Goal: Task Accomplishment & Management: Complete application form

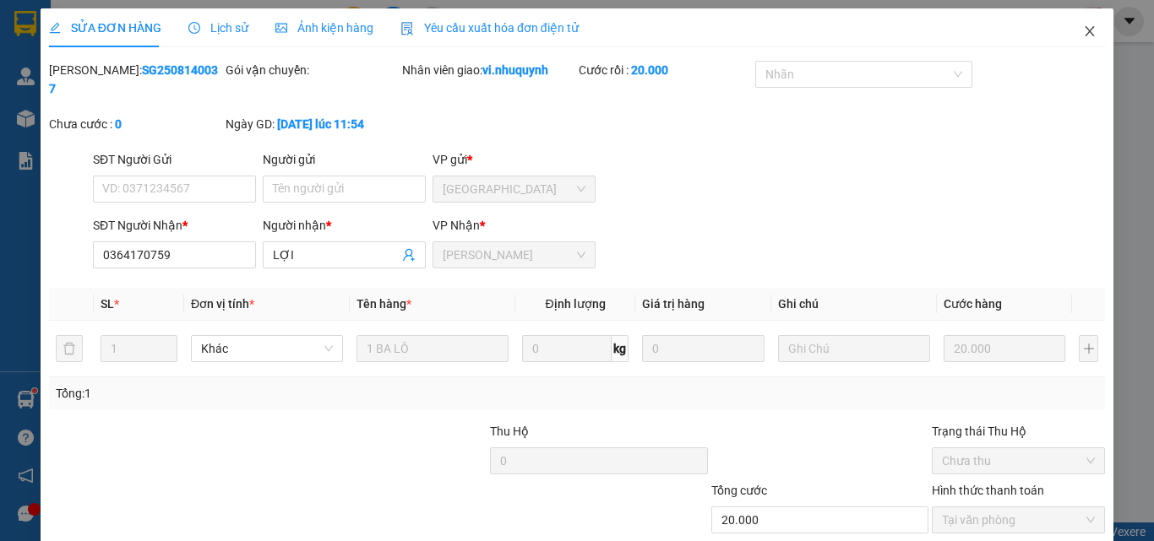
click at [1085, 35] on icon "close" at bounding box center [1089, 31] width 9 height 10
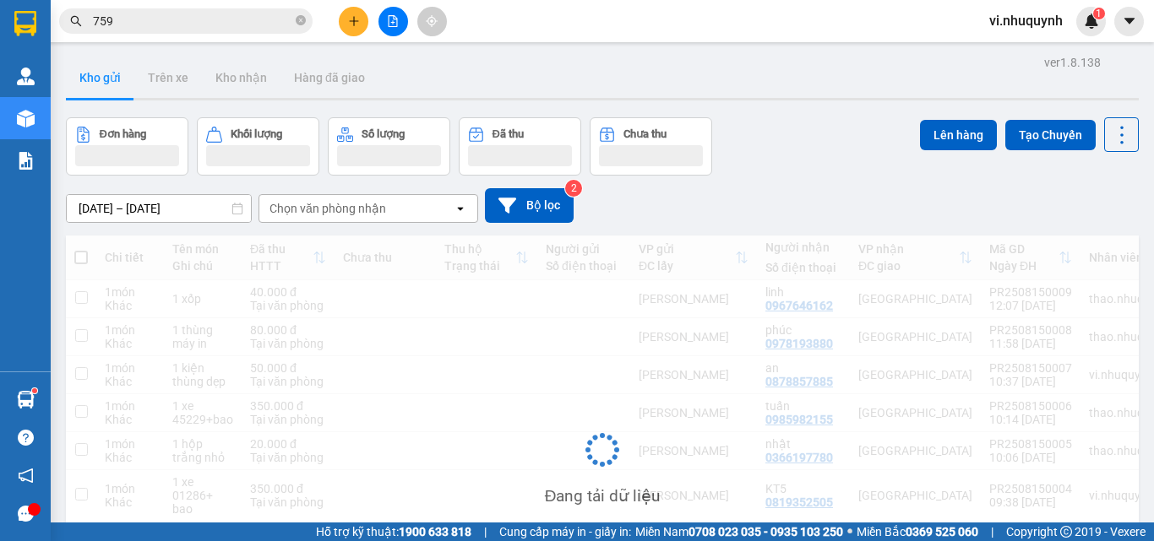
click at [191, 20] on input "759" at bounding box center [192, 21] width 199 height 19
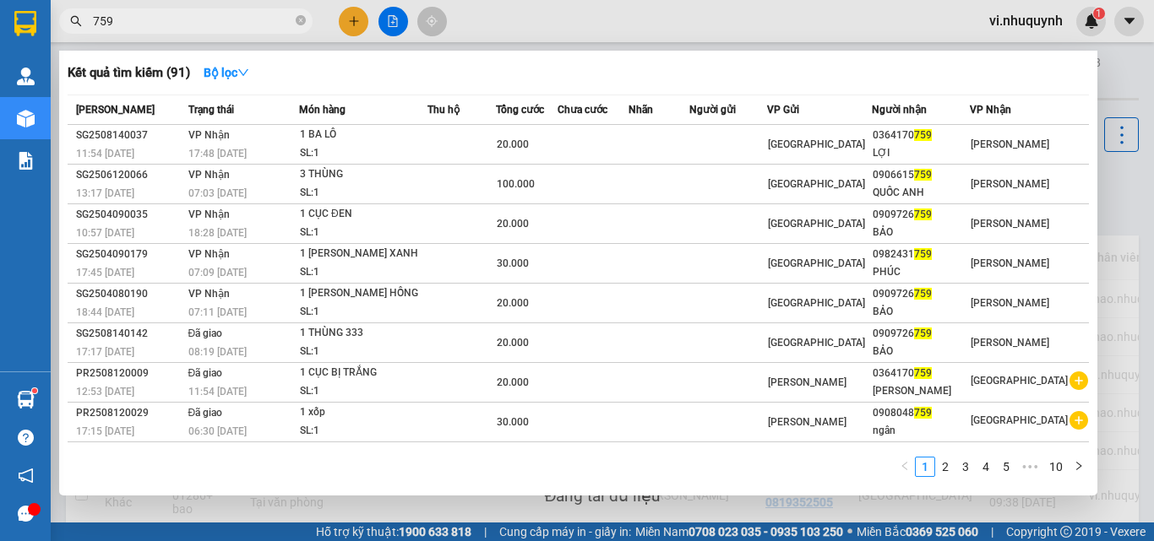
click at [191, 20] on input "759" at bounding box center [192, 21] width 199 height 19
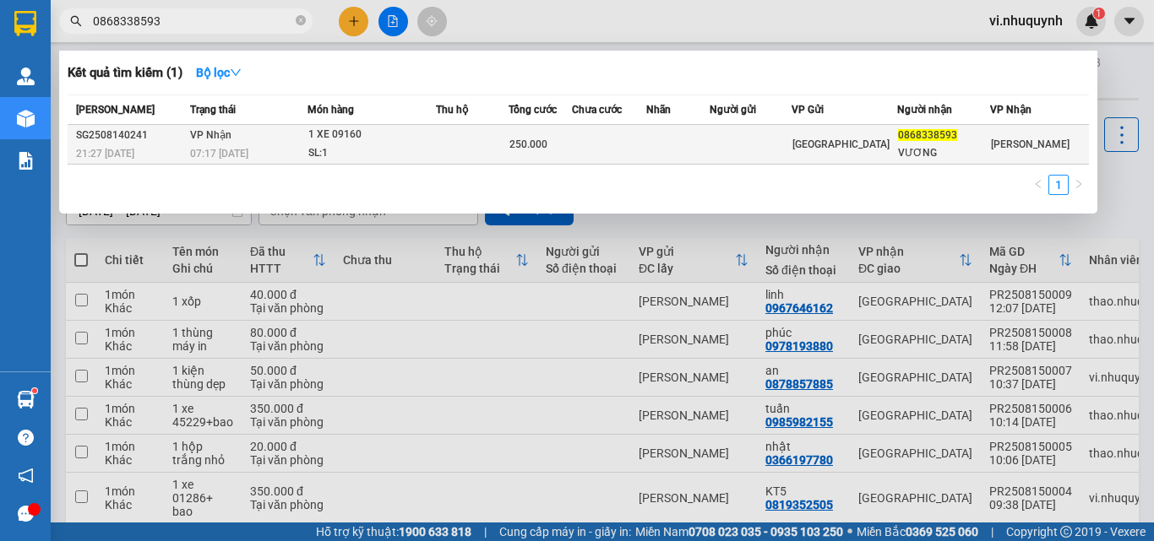
type input "0868338593"
click at [953, 152] on div "VƯƠNG" at bounding box center [943, 153] width 91 height 18
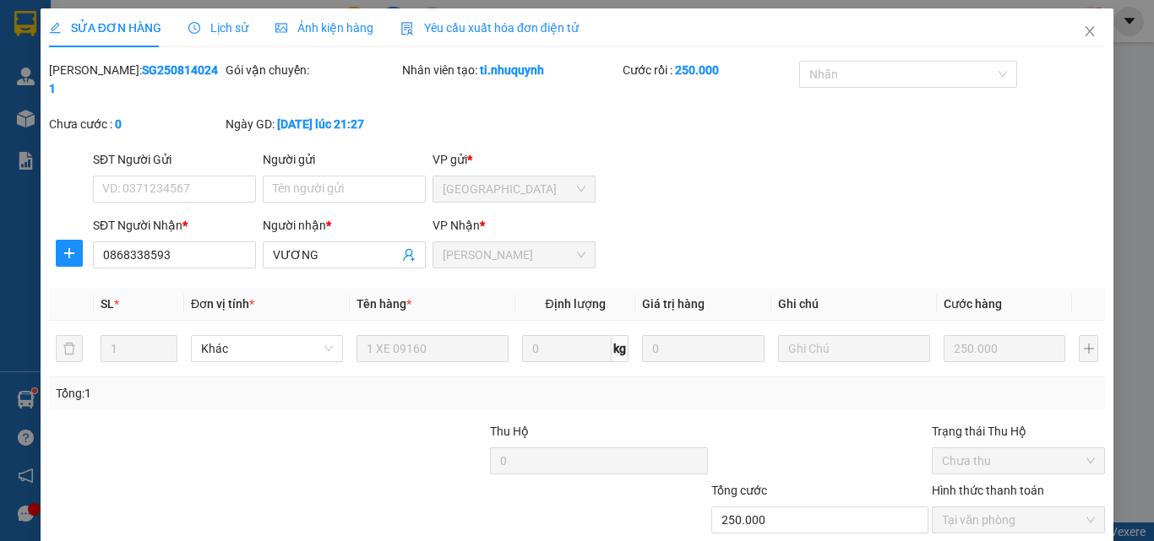
type input "0868338593"
type input "VƯƠNG"
type input "250.000"
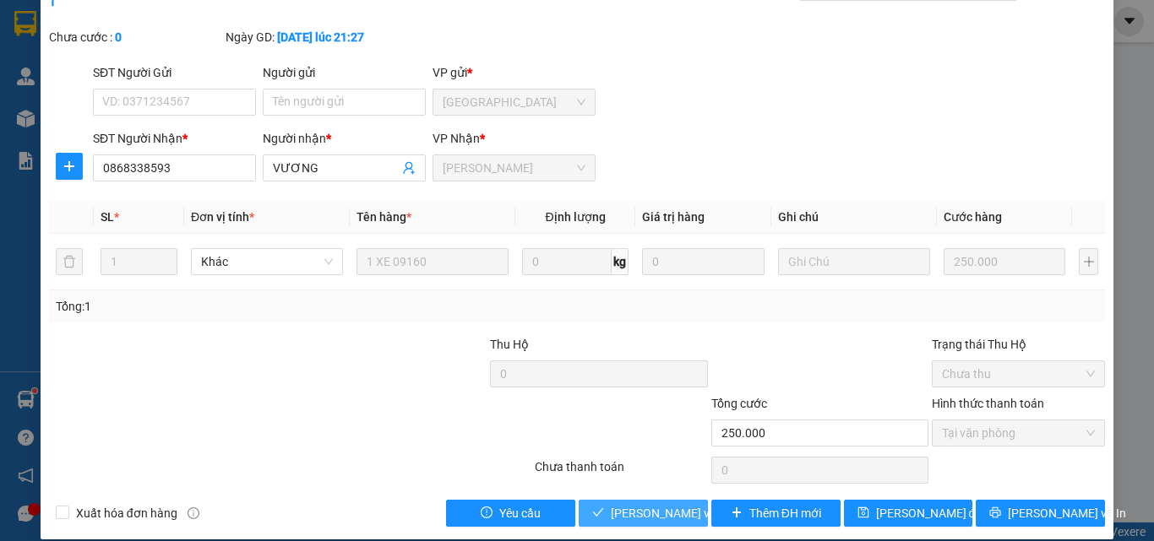
click at [648, 504] on span "[PERSON_NAME] và [PERSON_NAME] hàng" at bounding box center [725, 513] width 228 height 19
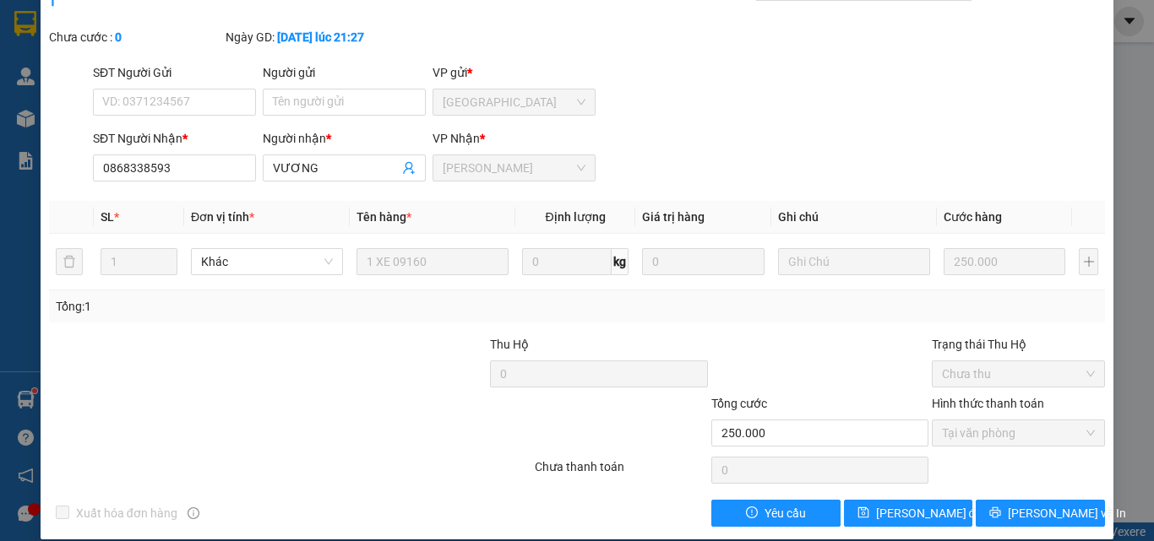
scroll to position [0, 0]
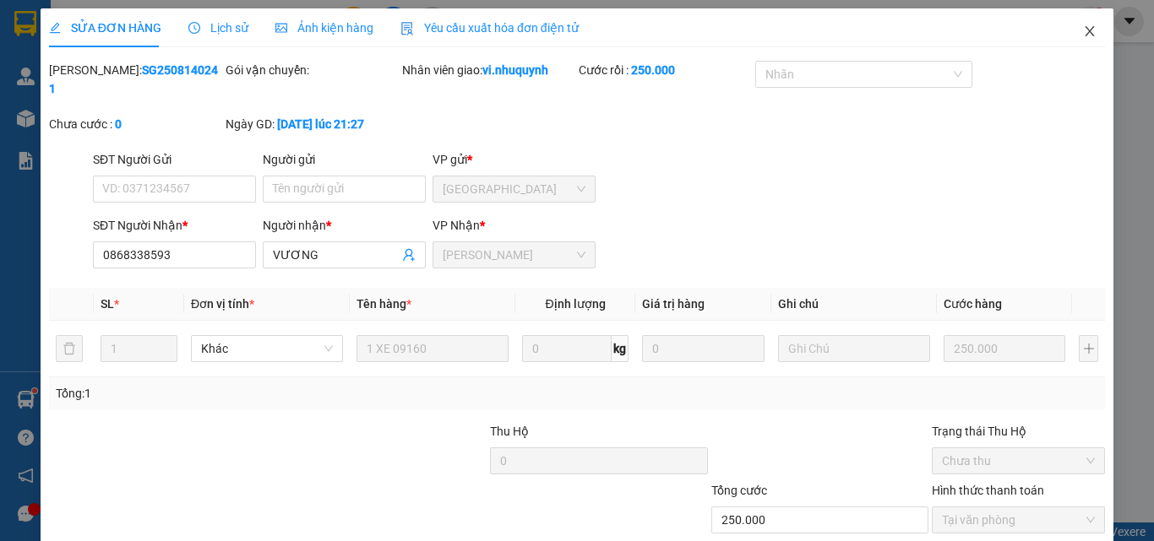
click at [1083, 30] on icon "close" at bounding box center [1090, 31] width 14 height 14
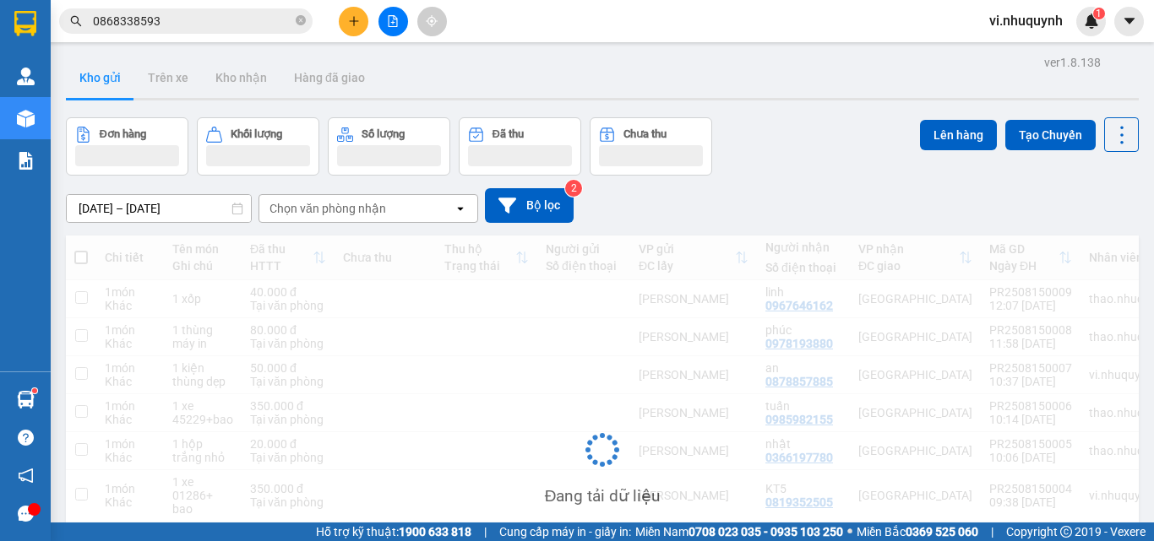
click at [197, 26] on input "0868338593" at bounding box center [192, 21] width 199 height 19
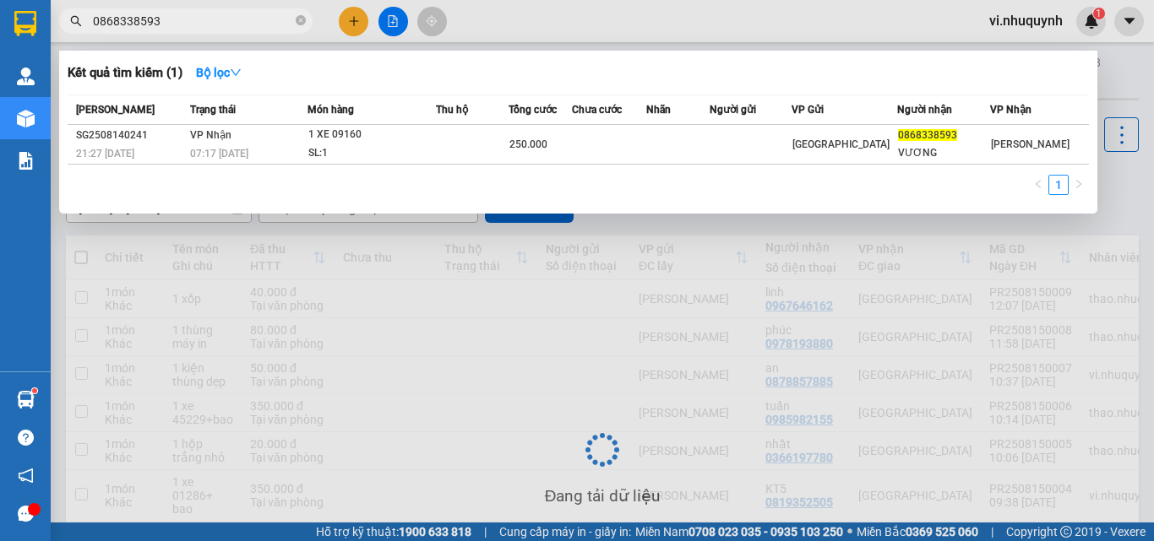
click at [197, 26] on input "0868338593" at bounding box center [192, 21] width 199 height 19
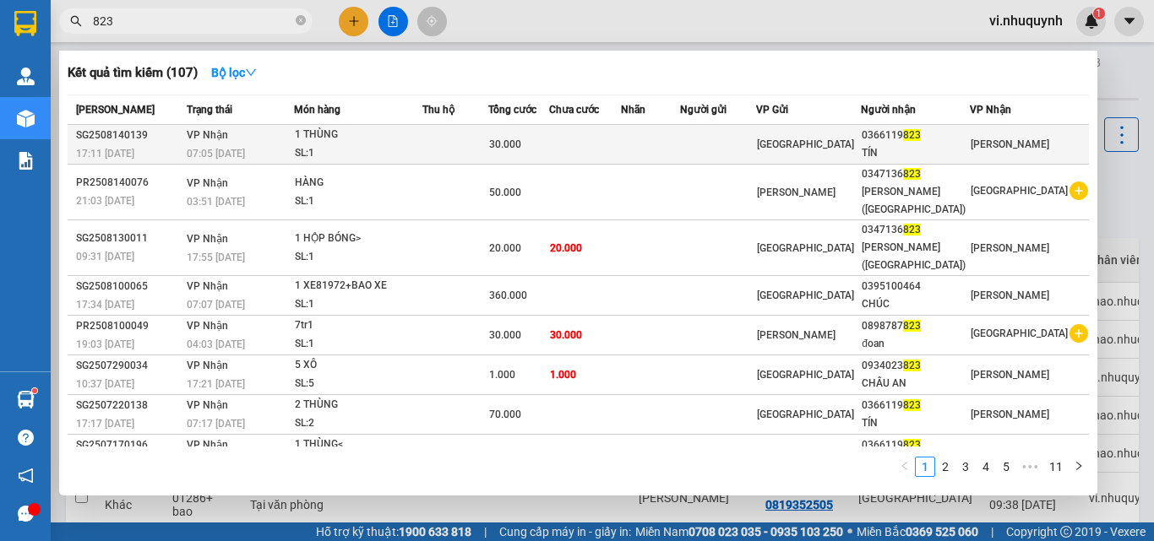
type input "823"
click at [969, 142] on div "0366119 823" at bounding box center [914, 136] width 107 height 18
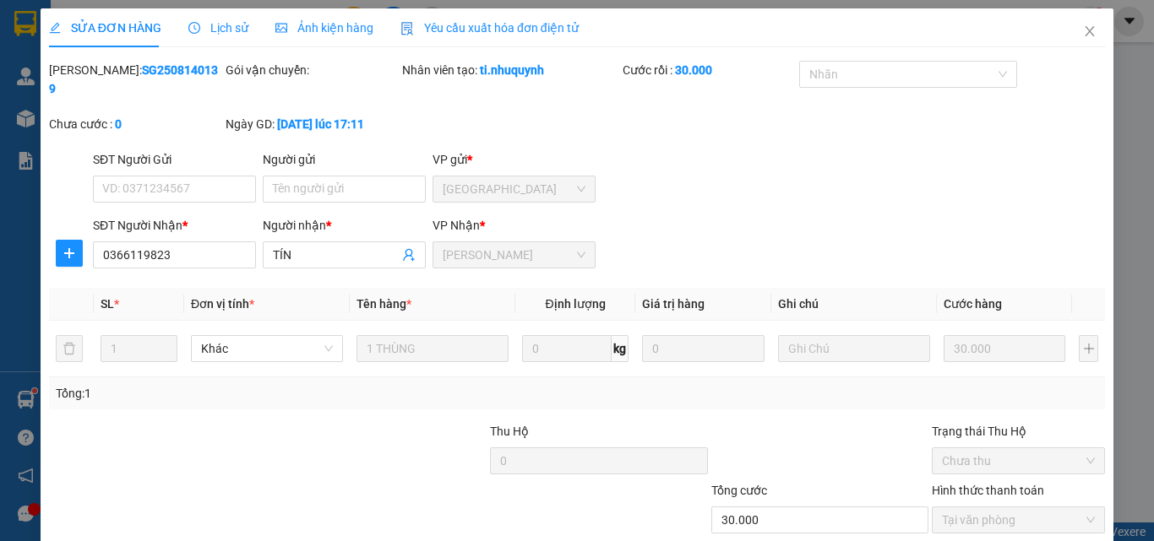
type input "0366119823"
type input "TÍN"
type input "30.000"
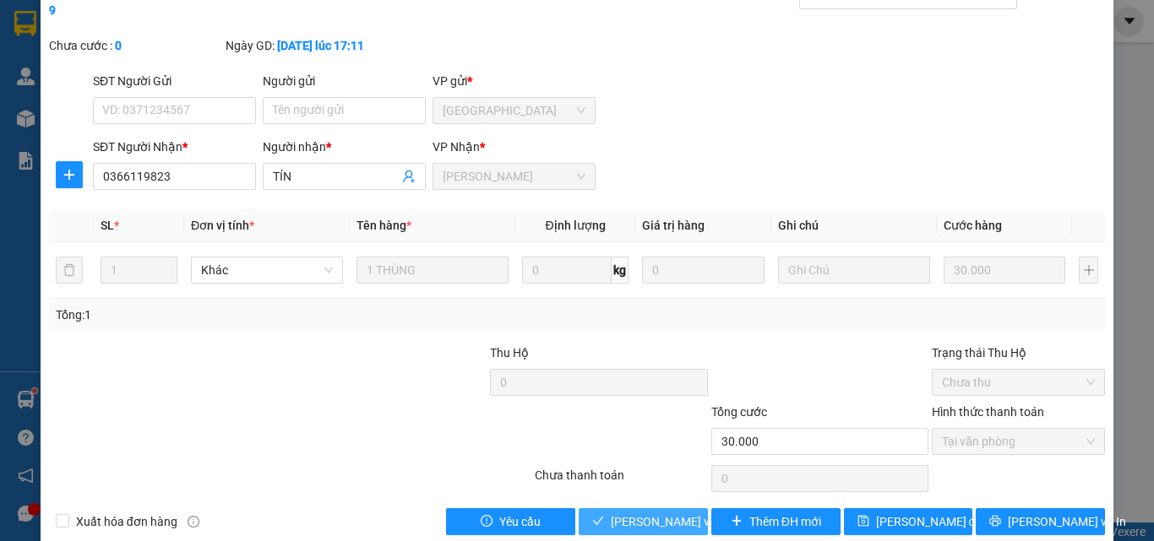
click at [674, 513] on span "[PERSON_NAME] và [PERSON_NAME] hàng" at bounding box center [725, 522] width 228 height 19
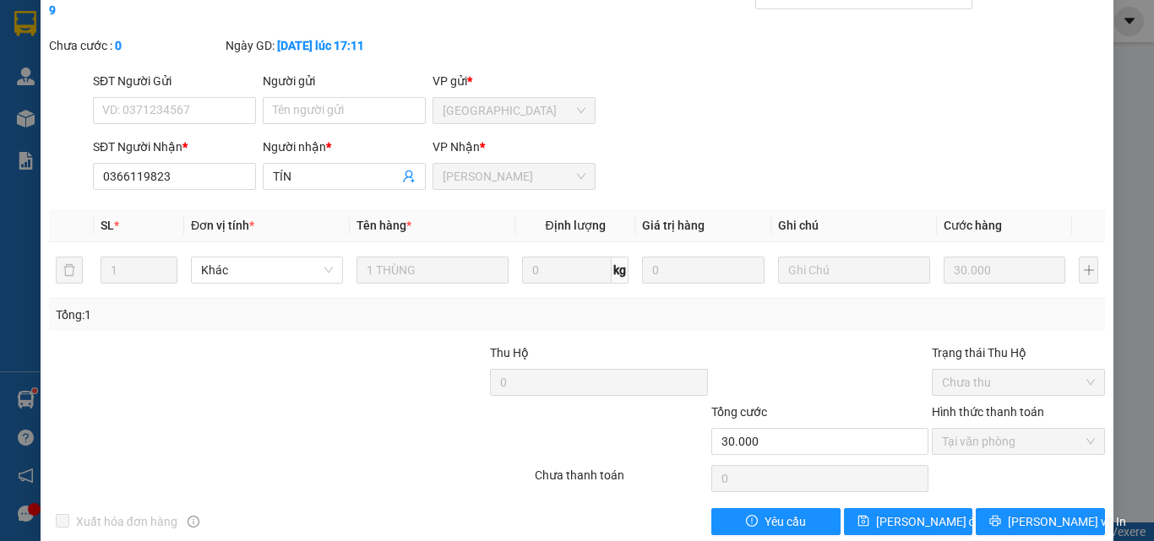
scroll to position [0, 0]
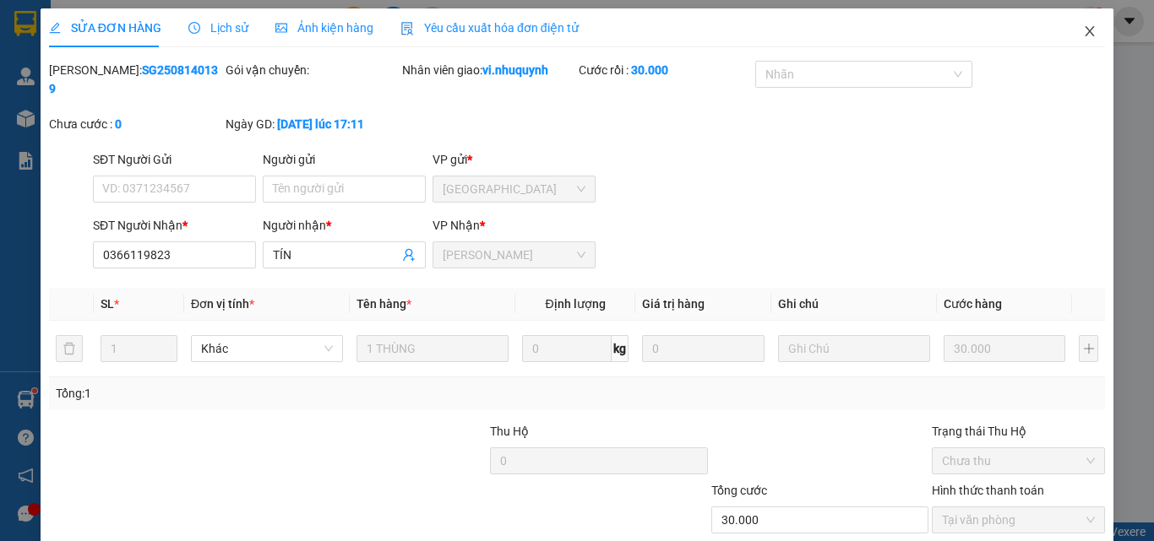
click at [1083, 25] on icon "close" at bounding box center [1090, 31] width 14 height 14
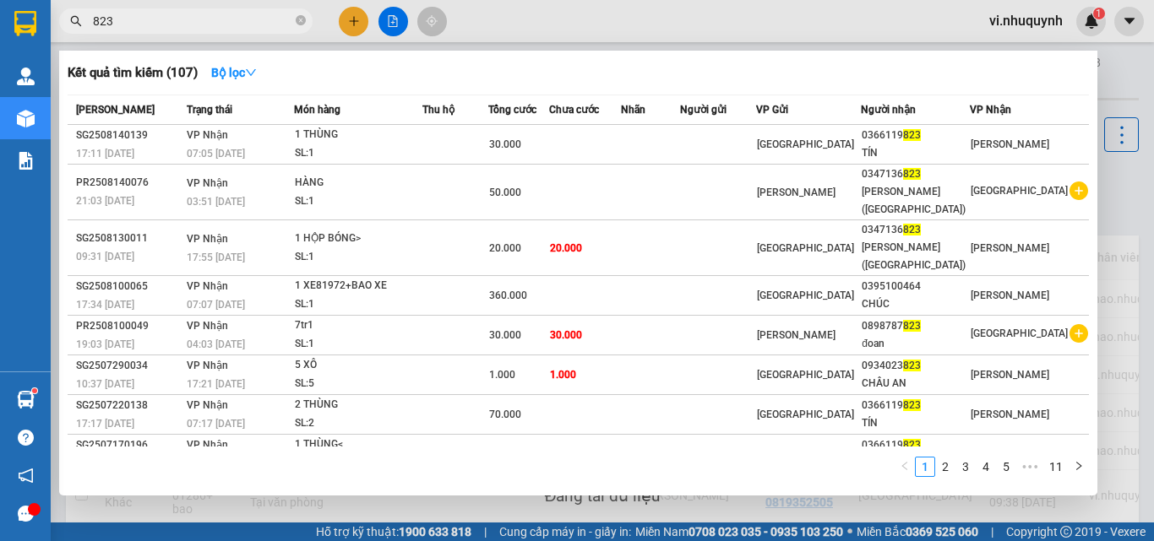
click at [174, 20] on input "823" at bounding box center [192, 21] width 199 height 19
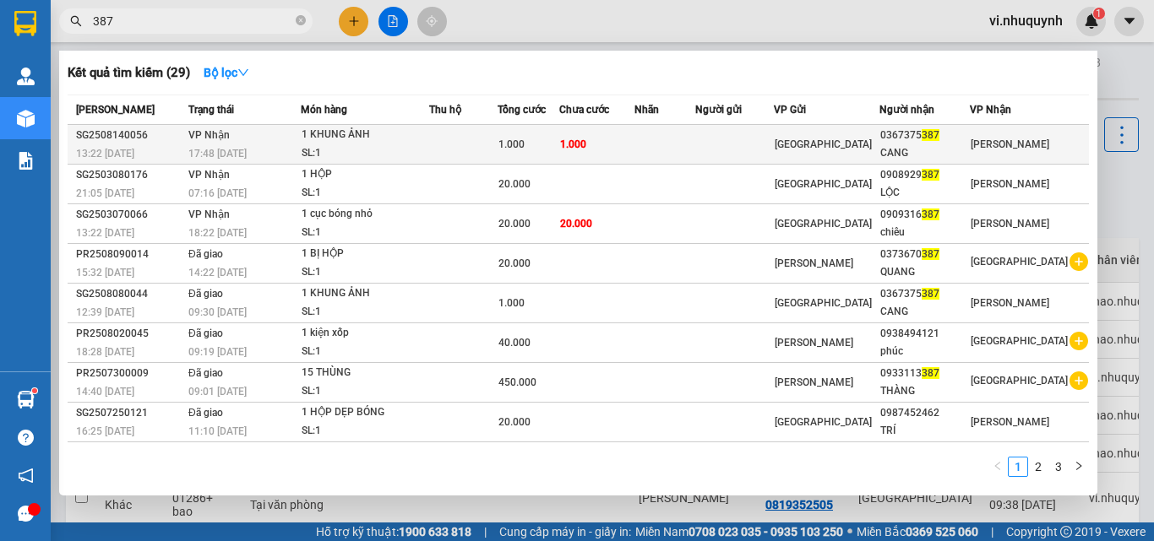
type input "387"
click at [939, 138] on span "387" at bounding box center [930, 135] width 18 height 12
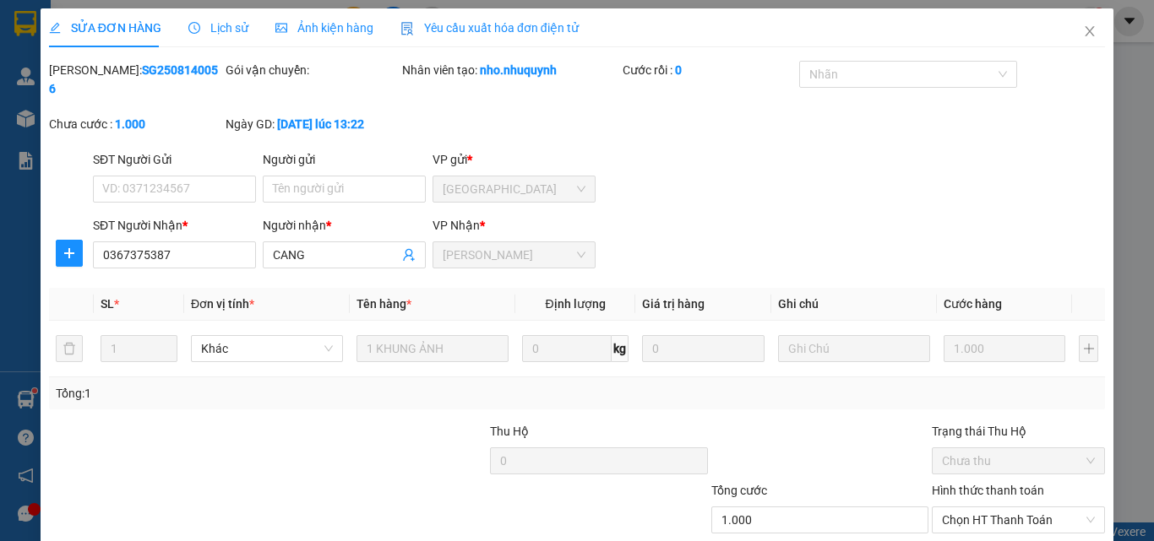
type input "0367375387"
type input "CANG"
type input "1.000"
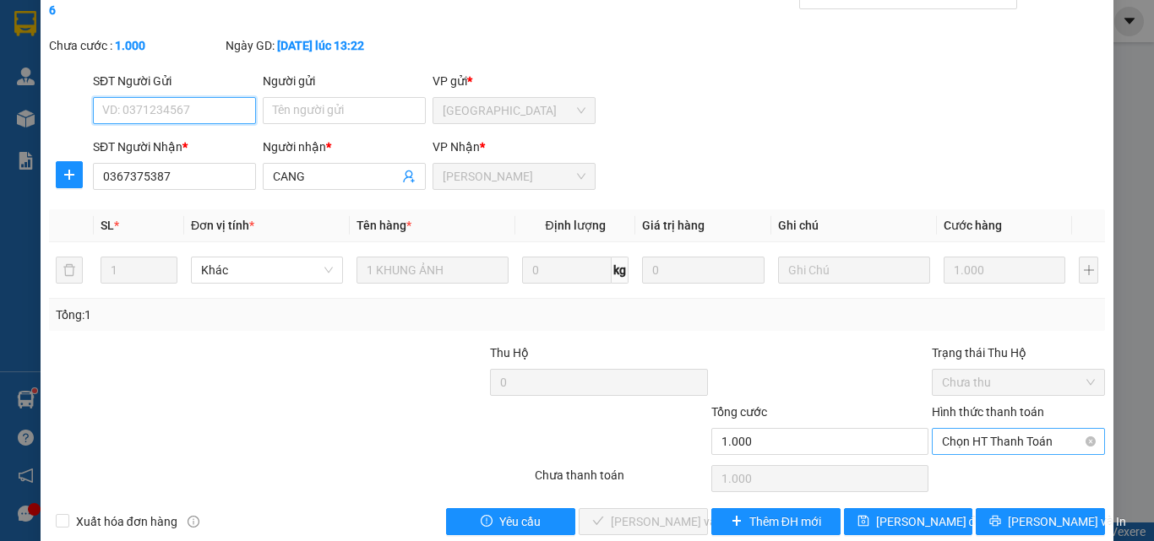
click at [975, 429] on span "Chọn HT Thanh Toán" at bounding box center [1018, 441] width 153 height 25
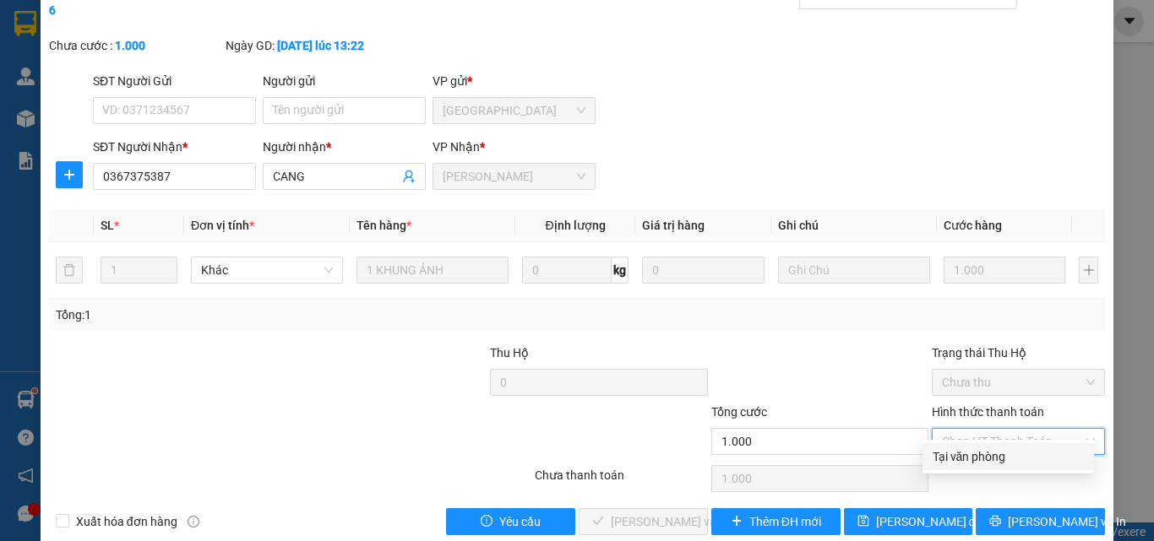
click at [969, 453] on div "Tại văn phòng" at bounding box center [1007, 457] width 151 height 19
type input "0"
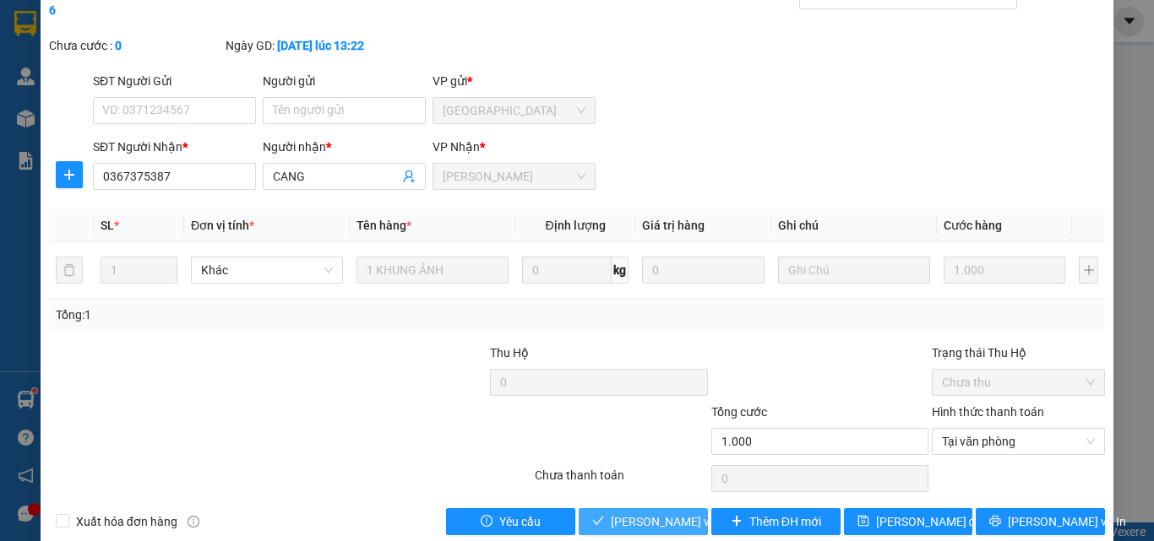
click at [676, 514] on button "[PERSON_NAME] và [PERSON_NAME] hàng" at bounding box center [642, 521] width 129 height 27
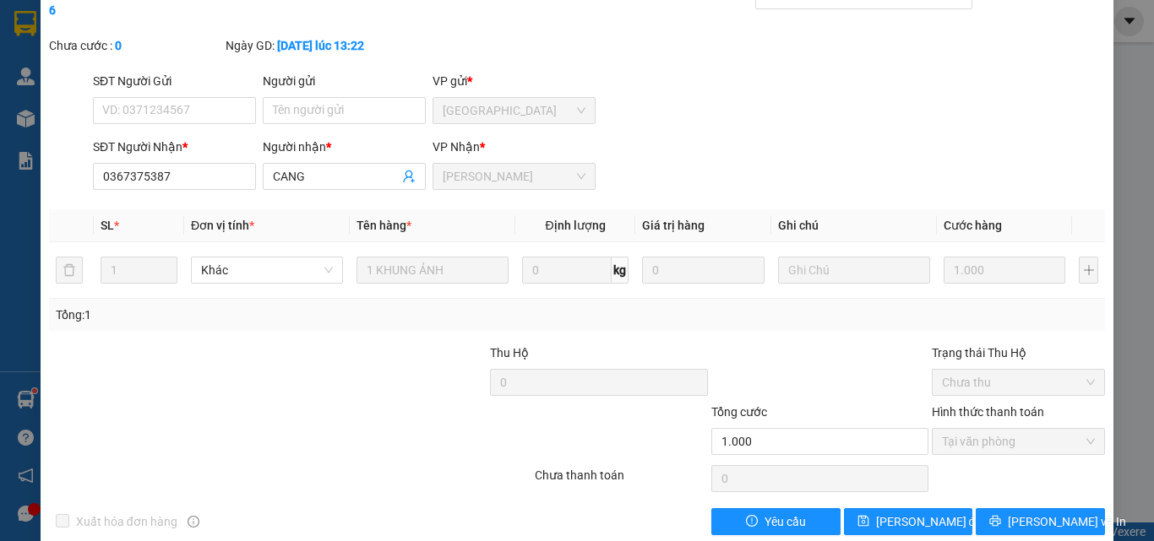
scroll to position [0, 0]
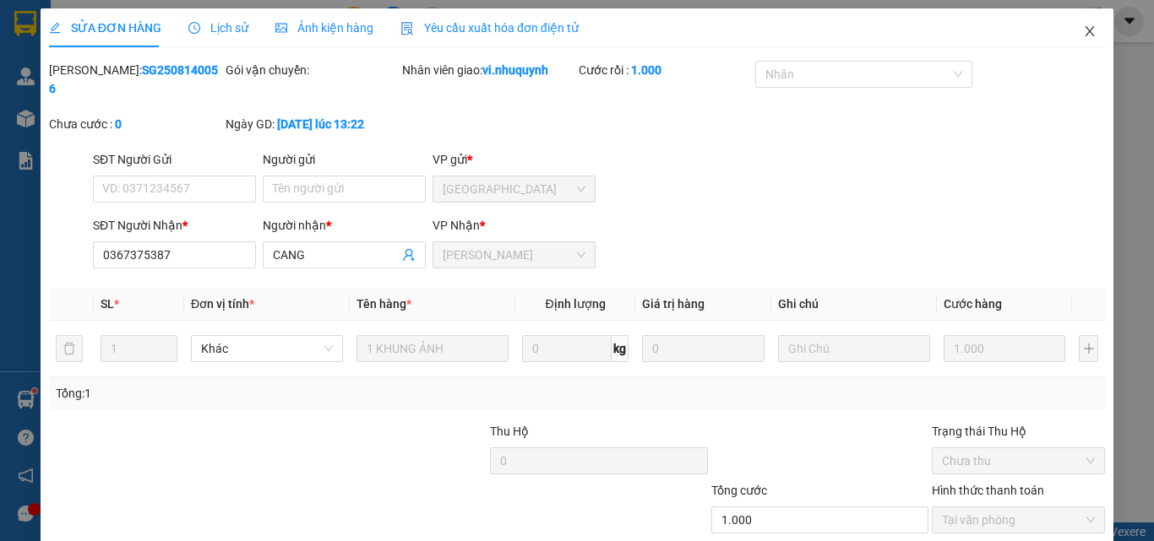
drag, startPoint x: 1081, startPoint y: 30, endPoint x: 182, endPoint y: 45, distance: 898.6
click at [1083, 30] on icon "close" at bounding box center [1090, 31] width 14 height 14
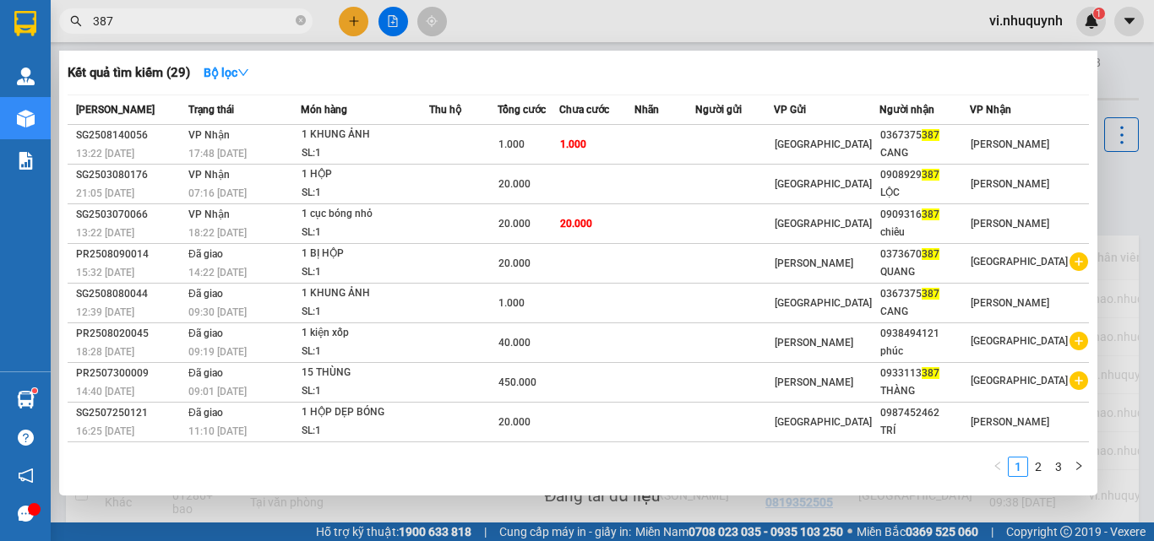
click at [187, 23] on input "387" at bounding box center [192, 21] width 199 height 19
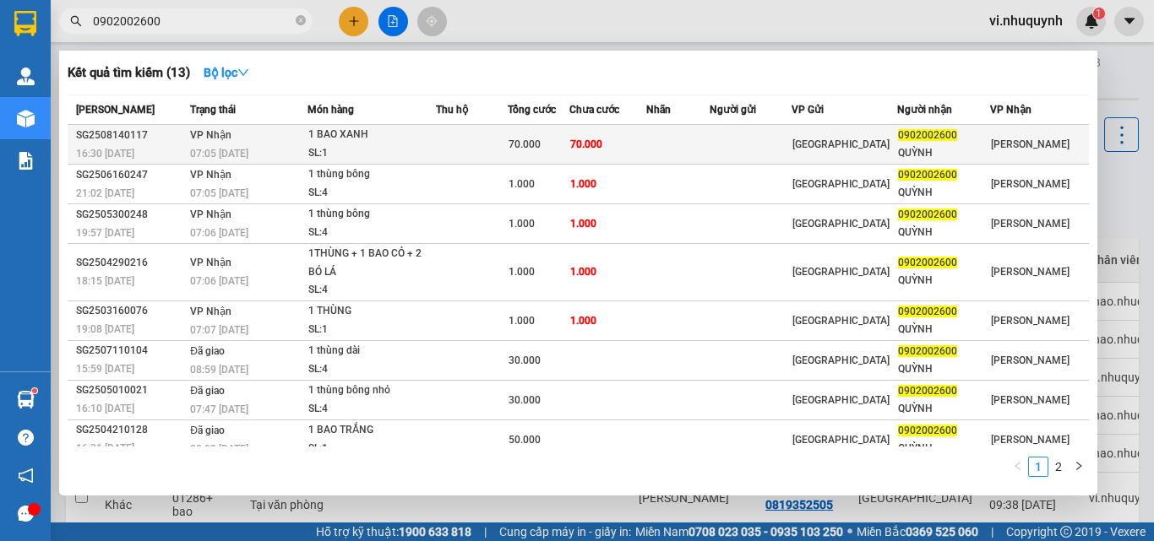
type input "0902002600"
click at [942, 149] on div "QUỲNH" at bounding box center [943, 153] width 90 height 18
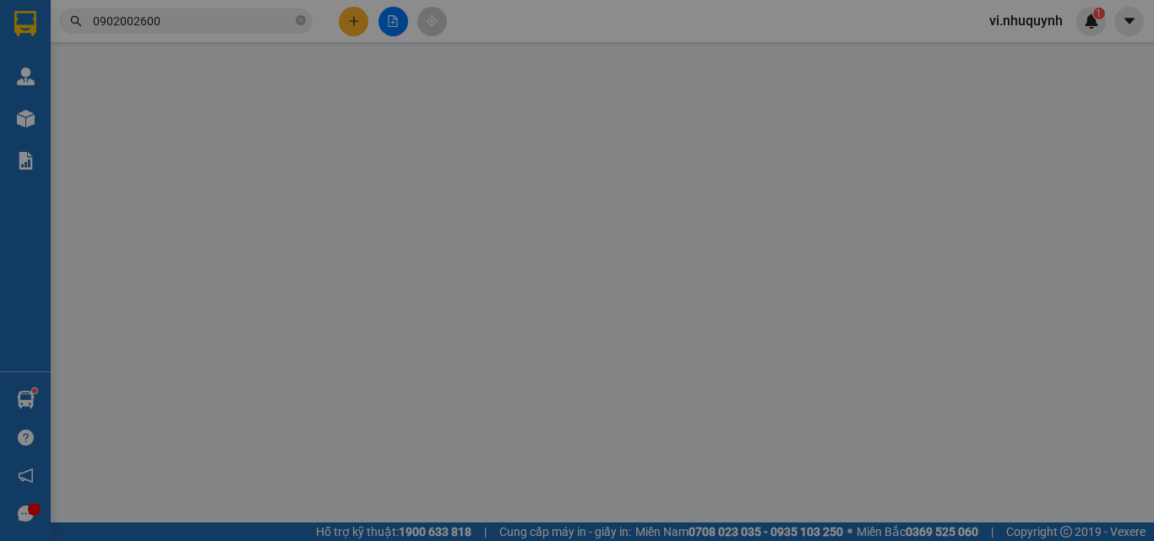
type input "0902002600"
type input "QUỲNH"
type input "70.000"
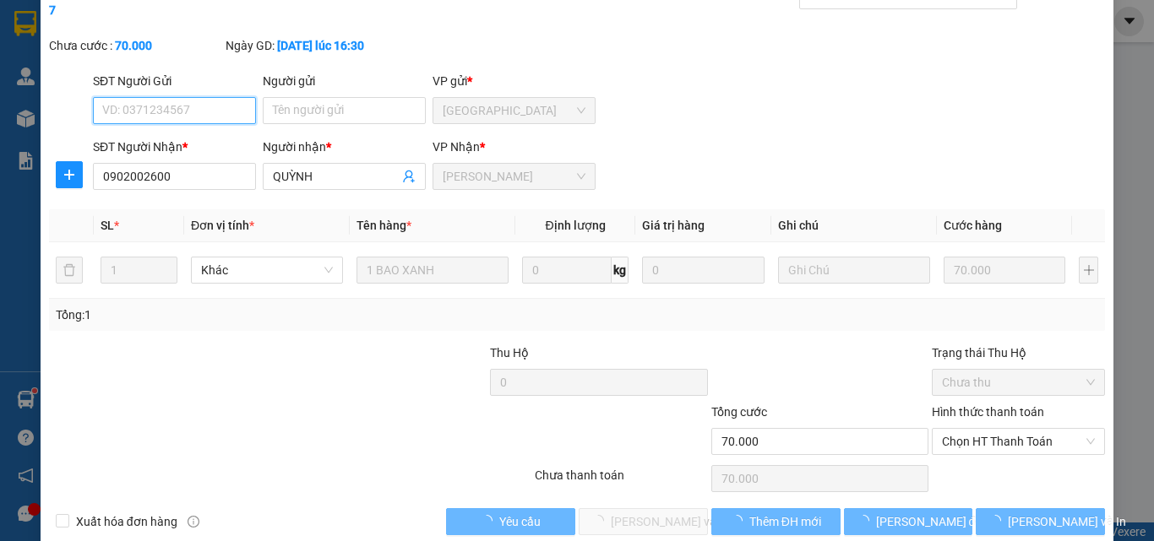
scroll to position [87, 0]
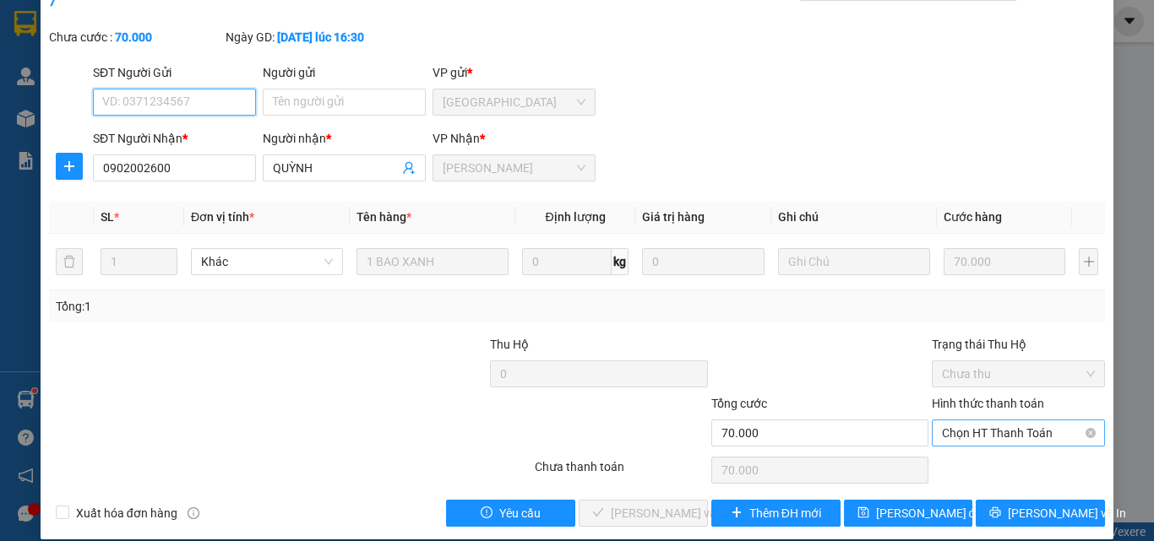
click at [955, 421] on span "Chọn HT Thanh Toán" at bounding box center [1018, 433] width 153 height 25
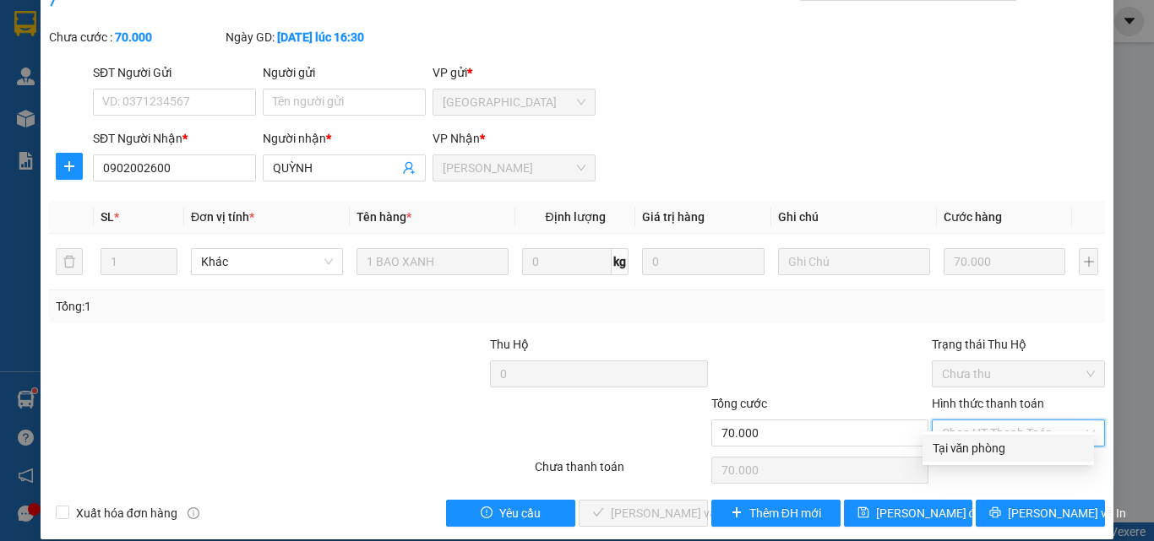
click at [965, 458] on div "Tại văn phòng" at bounding box center [1007, 448] width 171 height 27
type input "0"
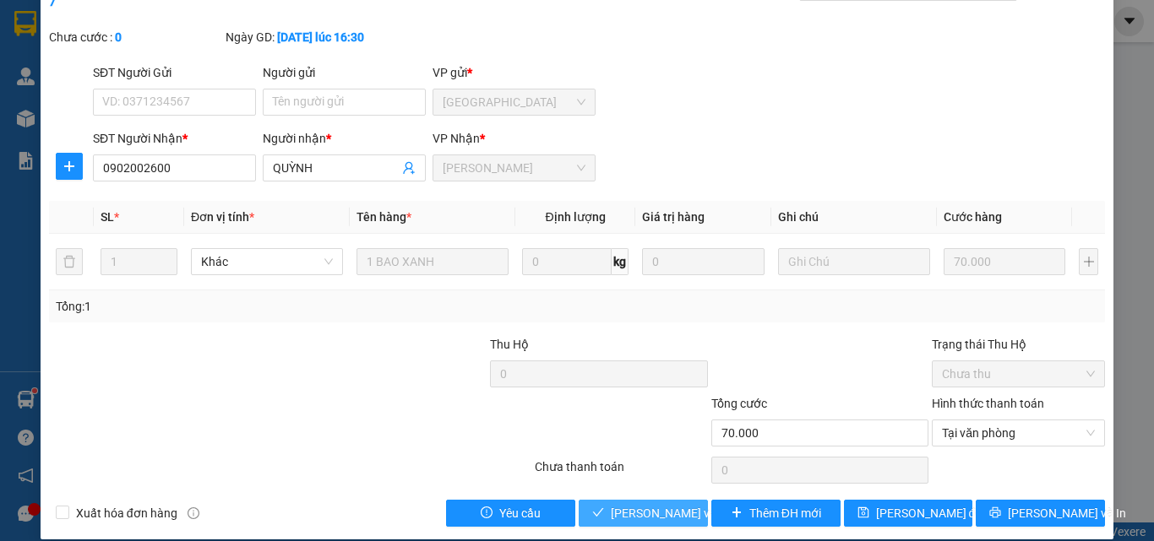
click at [670, 500] on button "[PERSON_NAME] và [PERSON_NAME] hàng" at bounding box center [642, 513] width 129 height 27
